Goal: Information Seeking & Learning: Learn about a topic

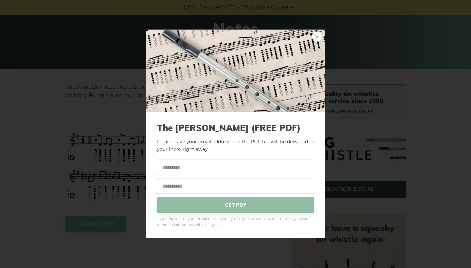
click at [316, 38] on link "×" at bounding box center [317, 37] width 10 height 10
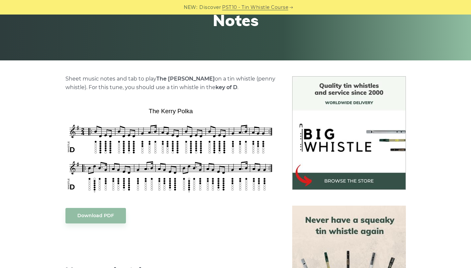
scroll to position [113, 0]
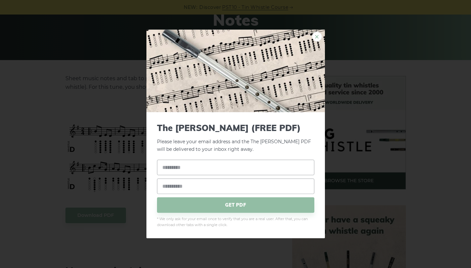
click at [317, 33] on link "×" at bounding box center [317, 37] width 10 height 10
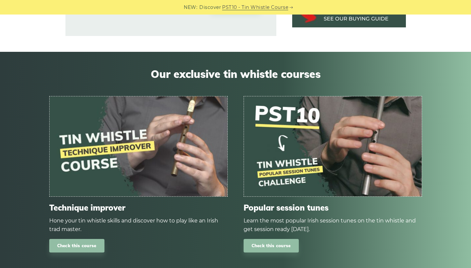
scroll to position [520, 0]
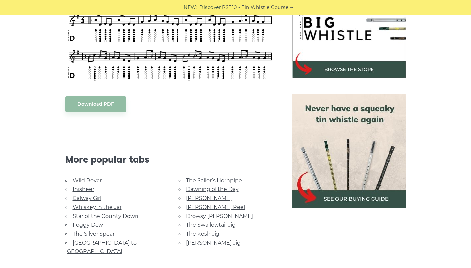
scroll to position [155, 0]
